Goal: Transaction & Acquisition: Purchase product/service

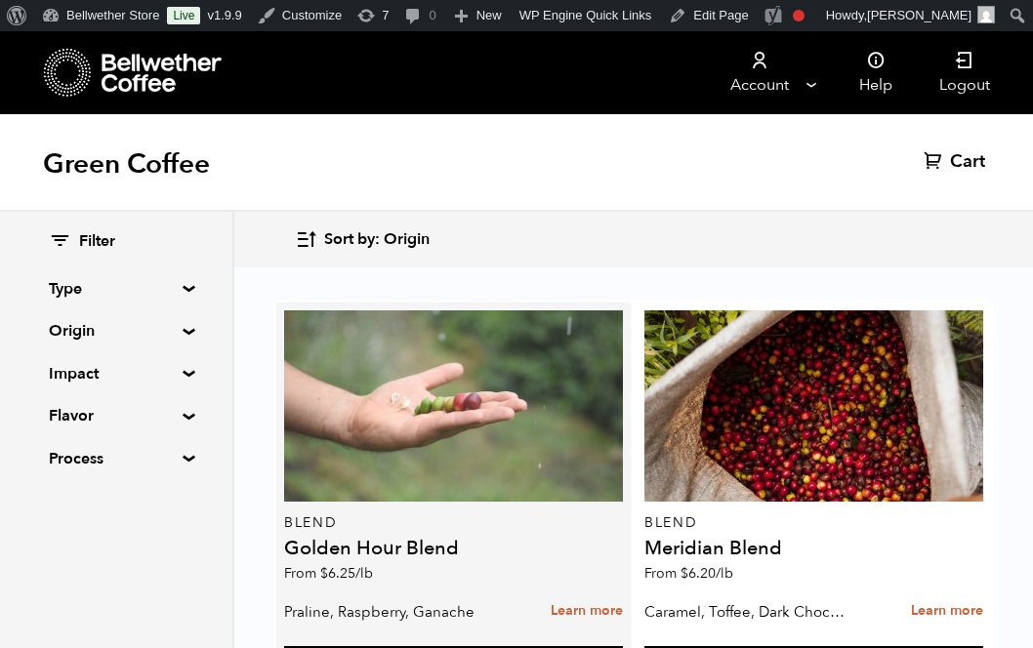
scroll to position [141, 0]
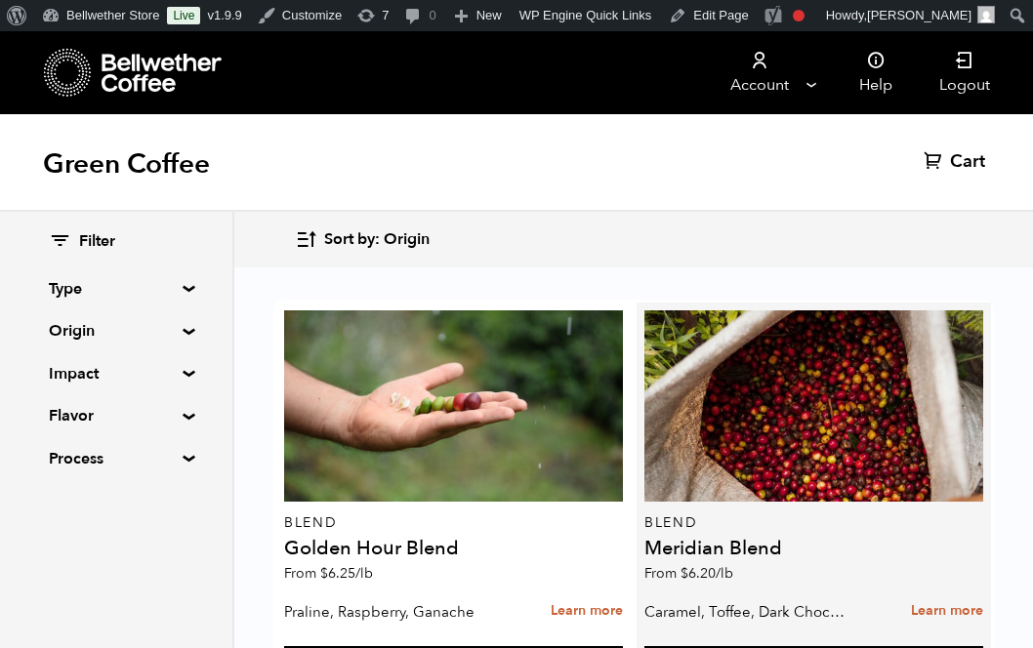
click at [780, 539] on h4 "Meridian Blend" at bounding box center [813, 549] width 339 height 20
click at [931, 591] on link "Learn more" at bounding box center [947, 612] width 72 height 42
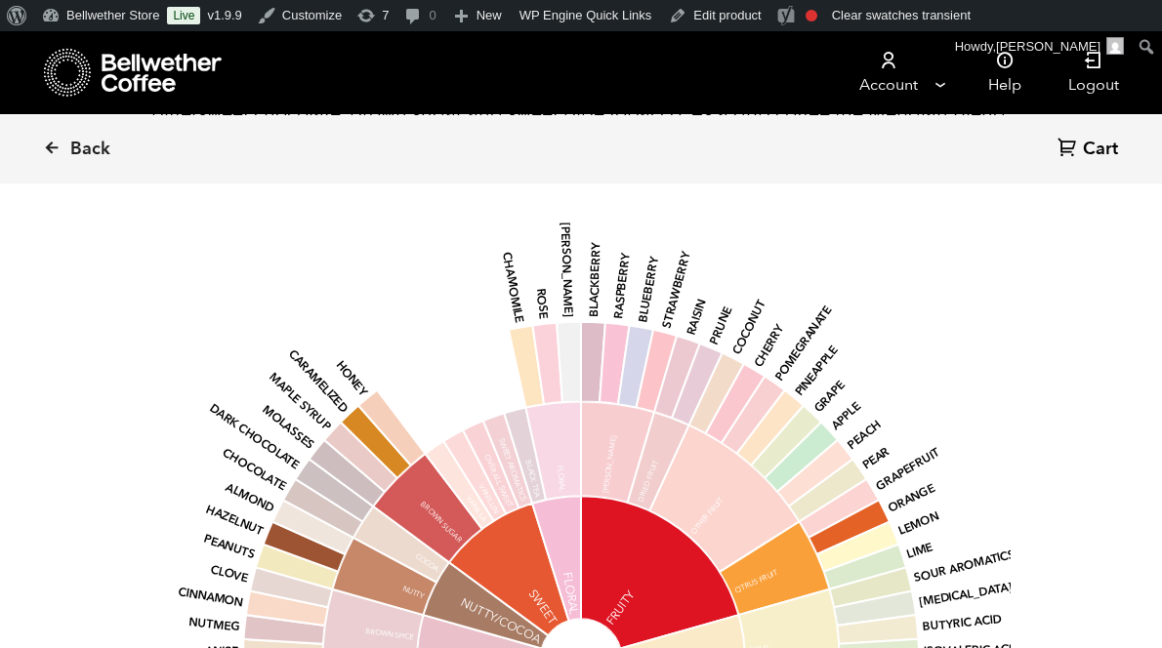
scroll to position [1479, 0]
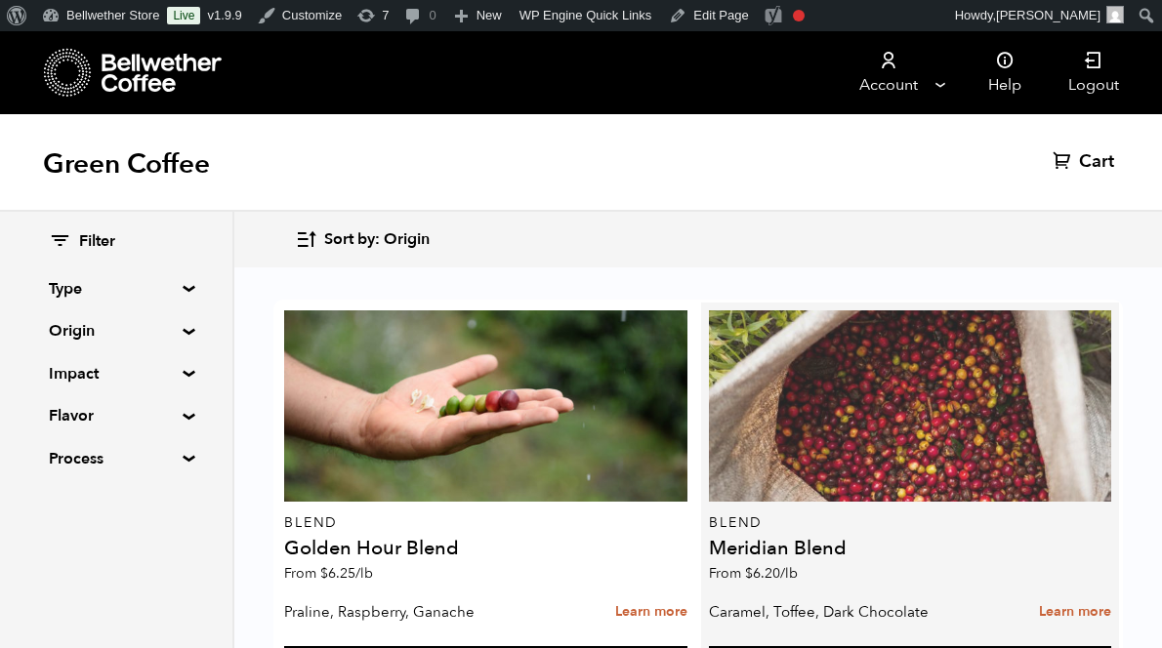
click at [854, 451] on div at bounding box center [910, 405] width 402 height 191
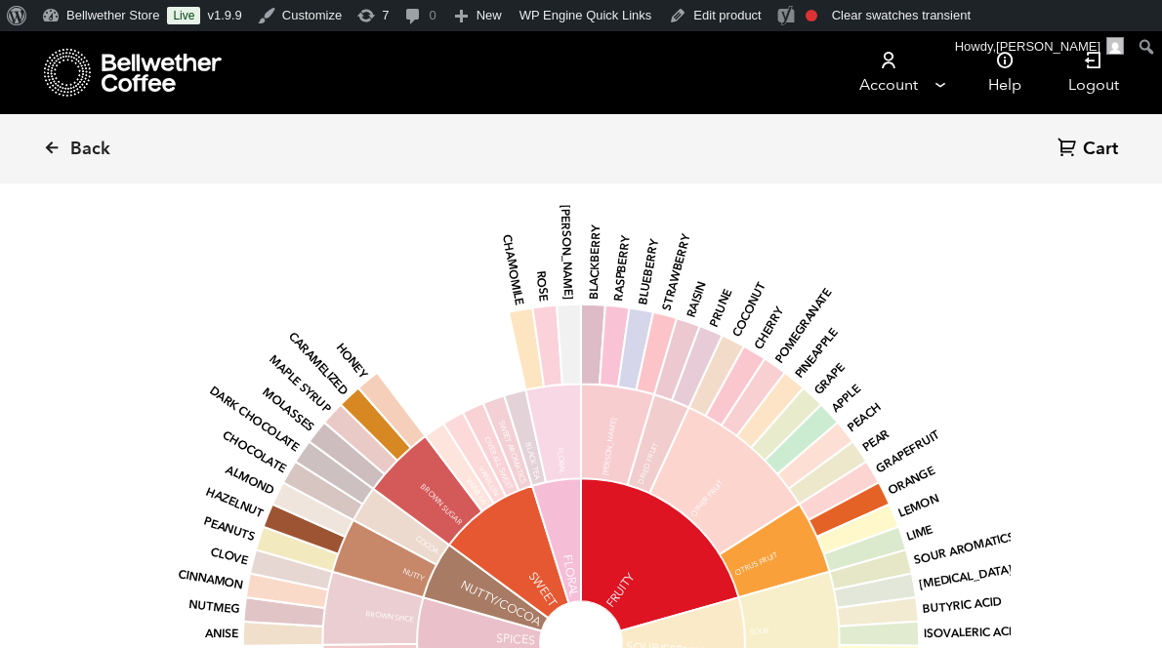
scroll to position [1487, 0]
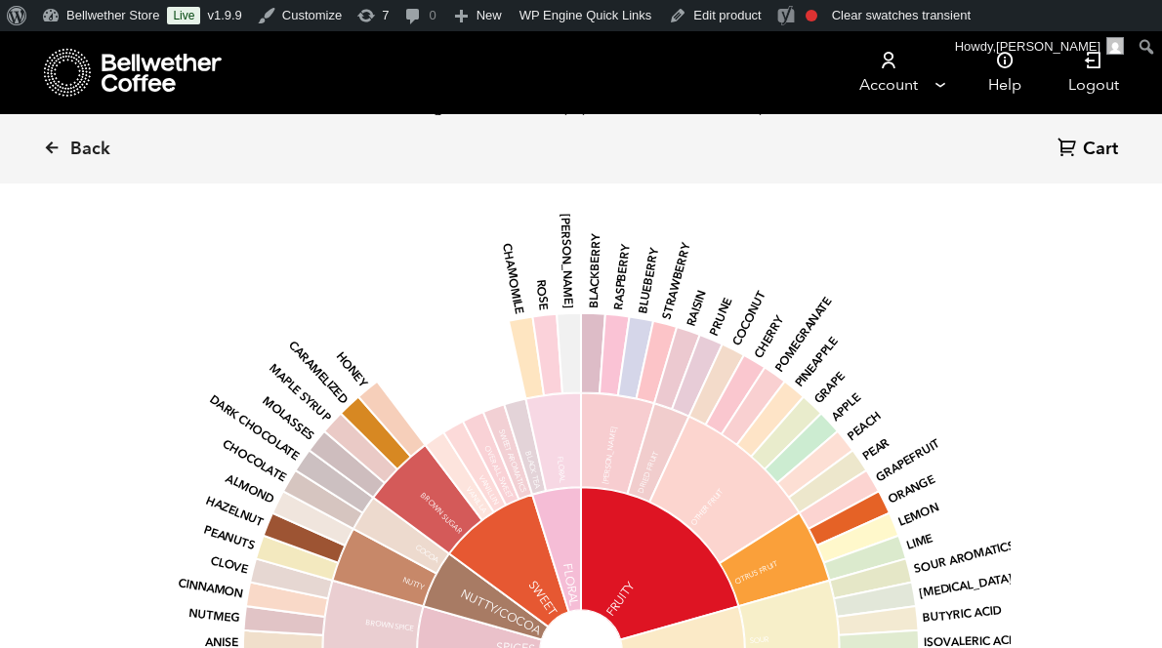
click at [1003, 343] on div "base Fruity Sour/Fermented Green/Vegetative Other Roasted Spices Nutty/Cocoa Sw…" at bounding box center [580, 632] width 859 height 830
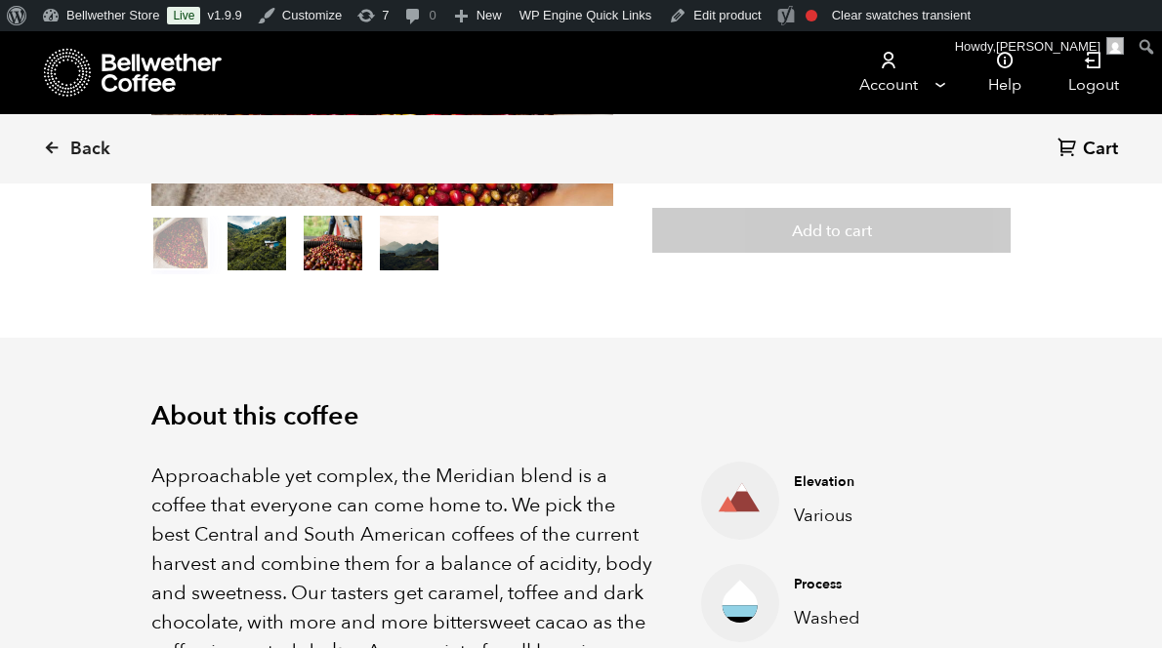
scroll to position [0, 0]
